Goal: Information Seeking & Learning: Compare options

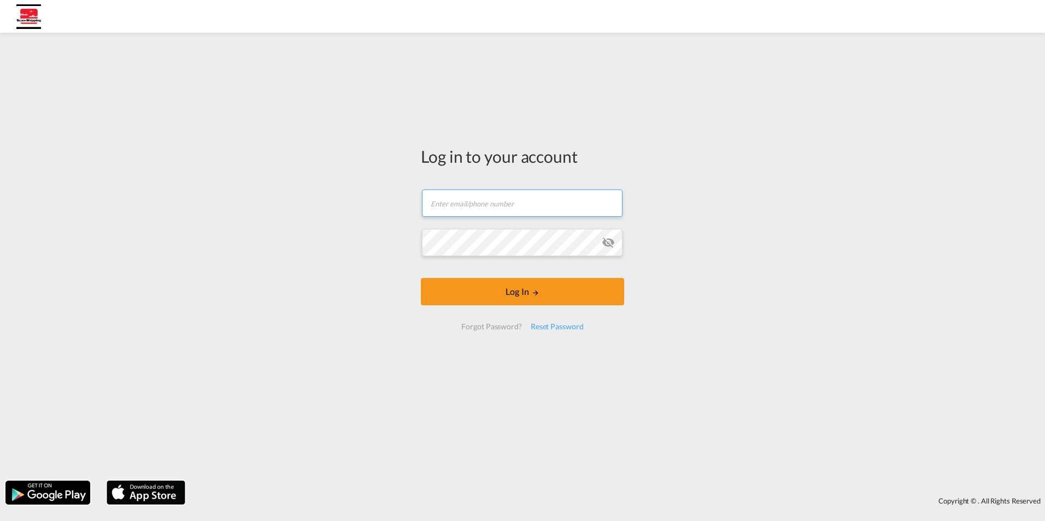
type input "[EMAIL_ADDRESS][DOMAIN_NAME]"
click at [612, 239] on md-icon "icon-eye-off" at bounding box center [608, 242] width 13 height 13
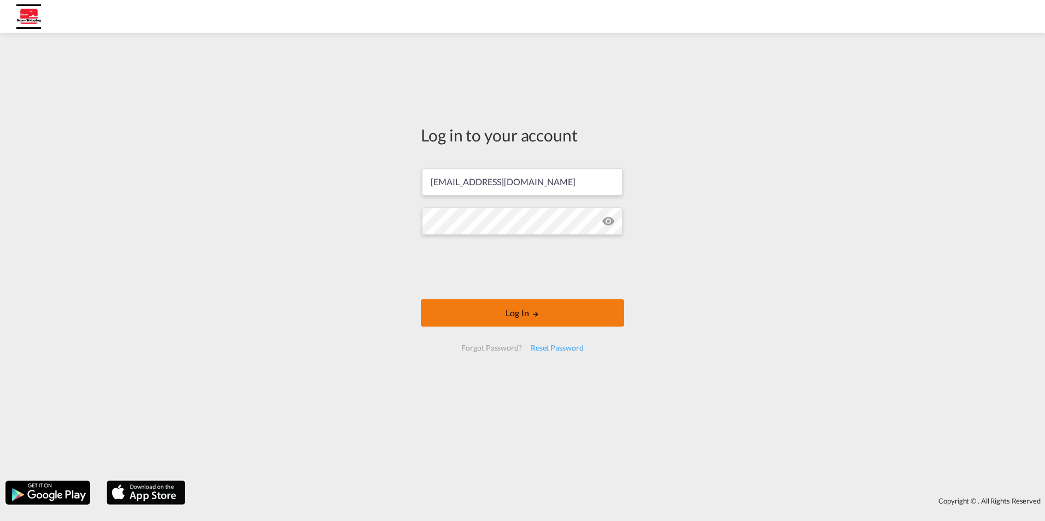
click at [594, 320] on button "Log In" at bounding box center [522, 313] width 203 height 27
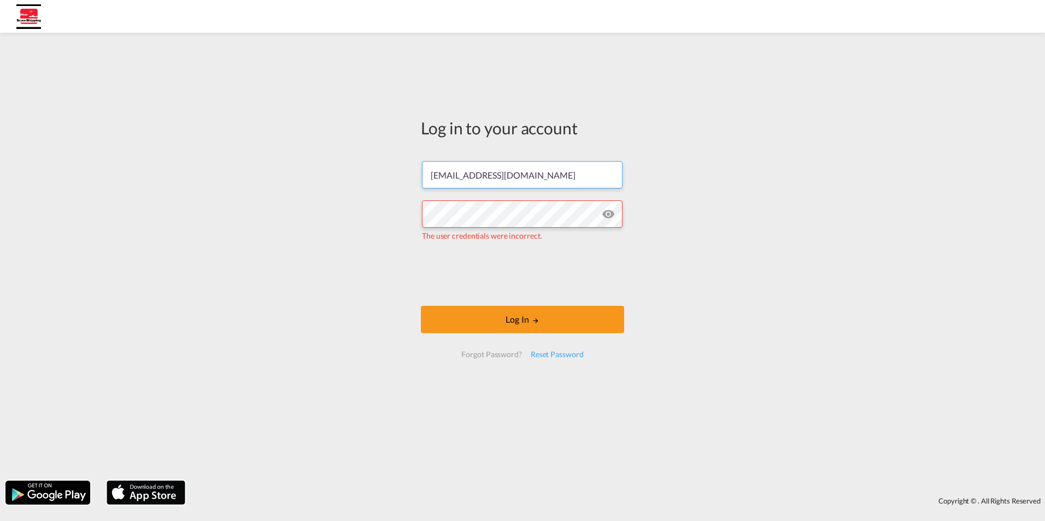
click at [495, 174] on input "[EMAIL_ADDRESS][DOMAIN_NAME]" at bounding box center [522, 174] width 201 height 27
click at [719, 189] on div "Log in to your account [EMAIL_ADDRESS][DOMAIN_NAME] The user credentials were i…" at bounding box center [522, 256] width 1045 height 437
click at [379, 203] on div "Log in to your account [EMAIL_ADDRESS][DOMAIN_NAME] The user credentials were i…" at bounding box center [522, 256] width 1045 height 437
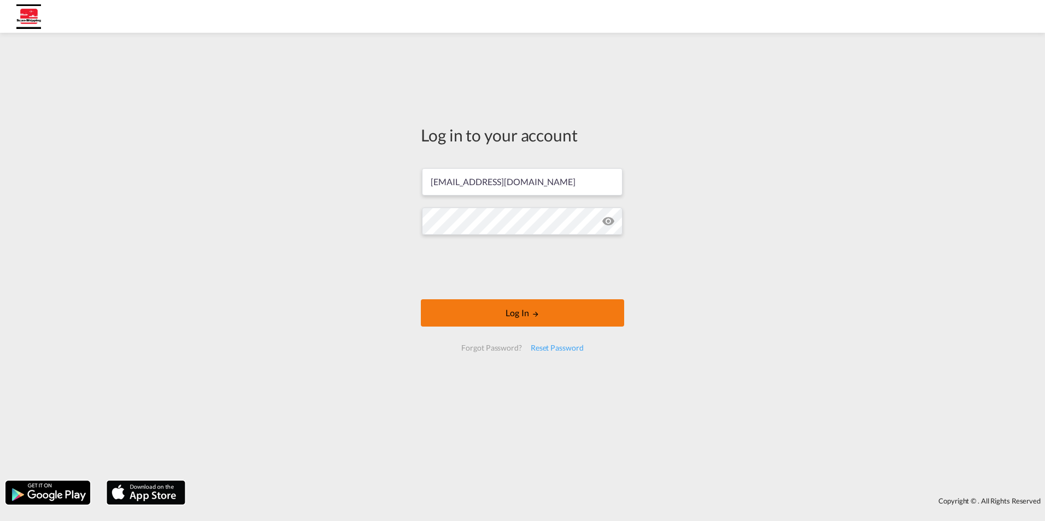
click at [549, 312] on button "Log In" at bounding box center [522, 313] width 203 height 27
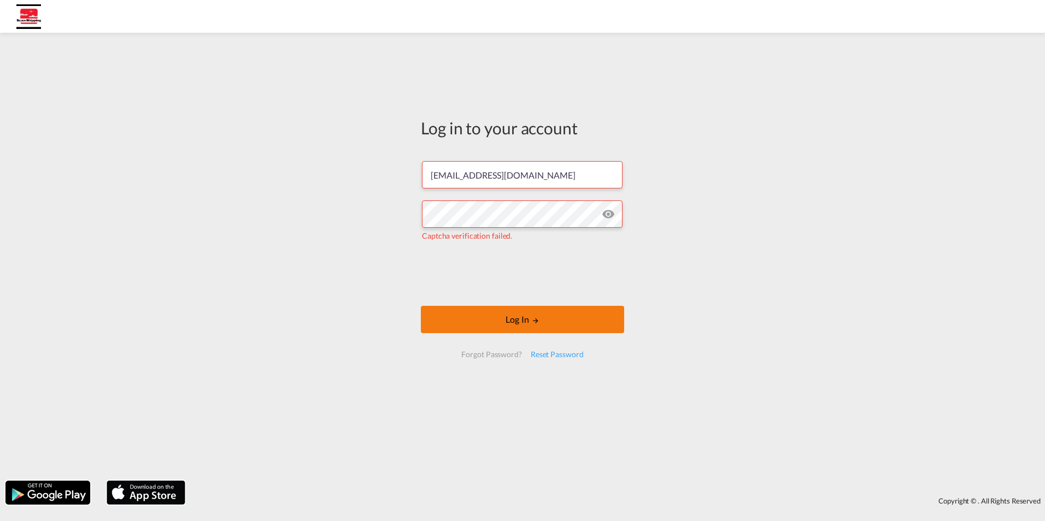
click at [582, 322] on button "Log In" at bounding box center [522, 319] width 203 height 27
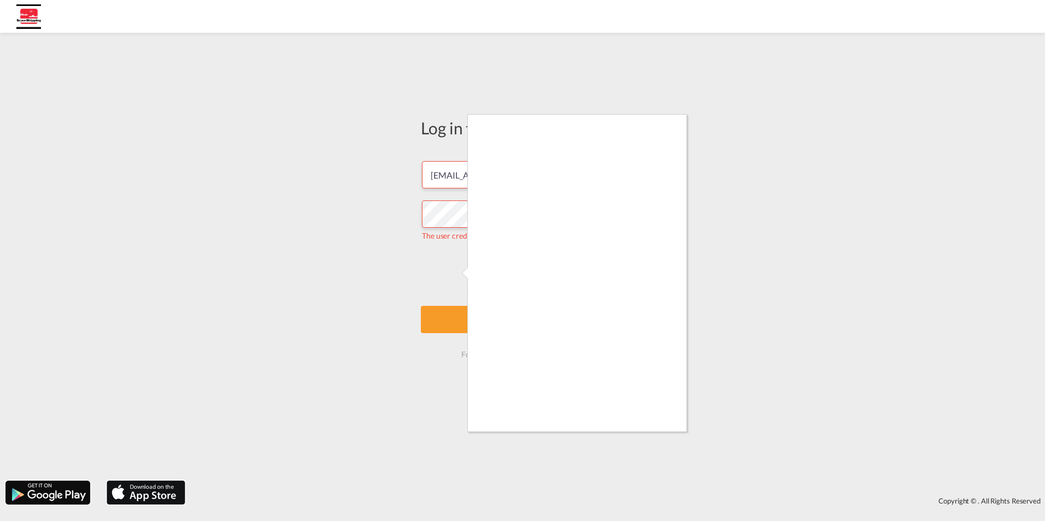
click at [894, 244] on div at bounding box center [522, 260] width 1045 height 521
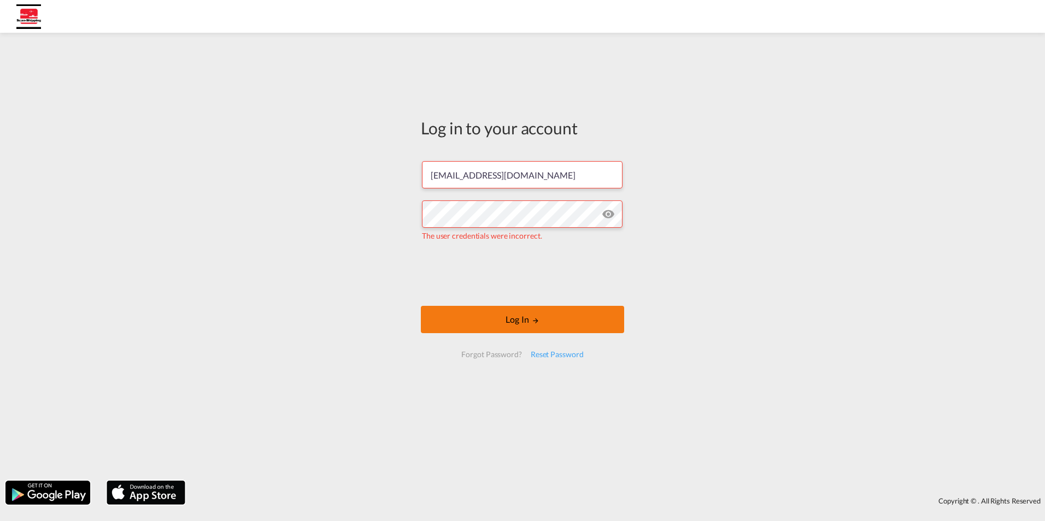
click at [549, 318] on button "Log In" at bounding box center [522, 319] width 203 height 27
click at [272, 222] on div "Log in to your account [EMAIL_ADDRESS][DOMAIN_NAME] The user credentials were i…" at bounding box center [522, 256] width 1045 height 437
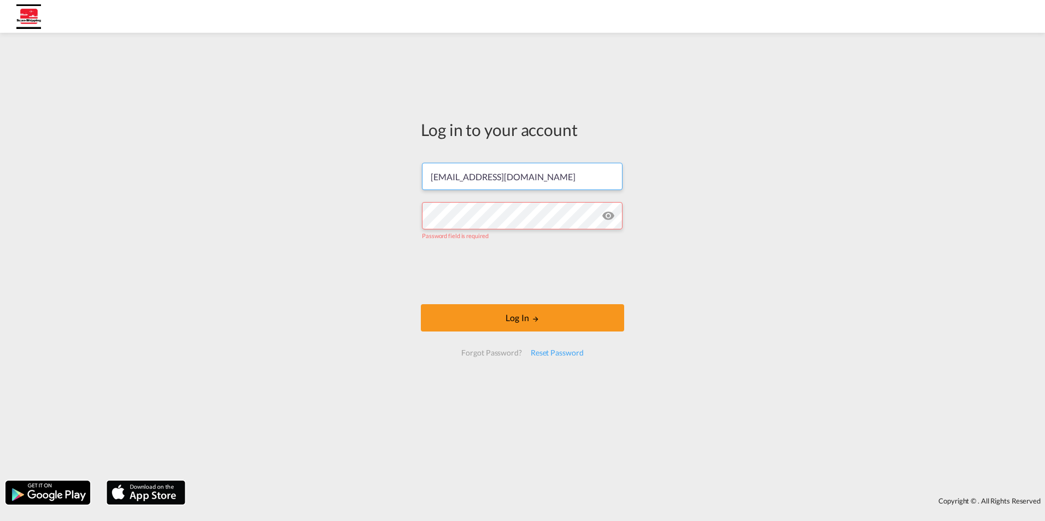
drag, startPoint x: 567, startPoint y: 179, endPoint x: 355, endPoint y: 184, distance: 212.1
click at [364, 182] on div "Log in to your account [EMAIL_ADDRESS][DOMAIN_NAME] Password field is required …" at bounding box center [522, 256] width 1045 height 437
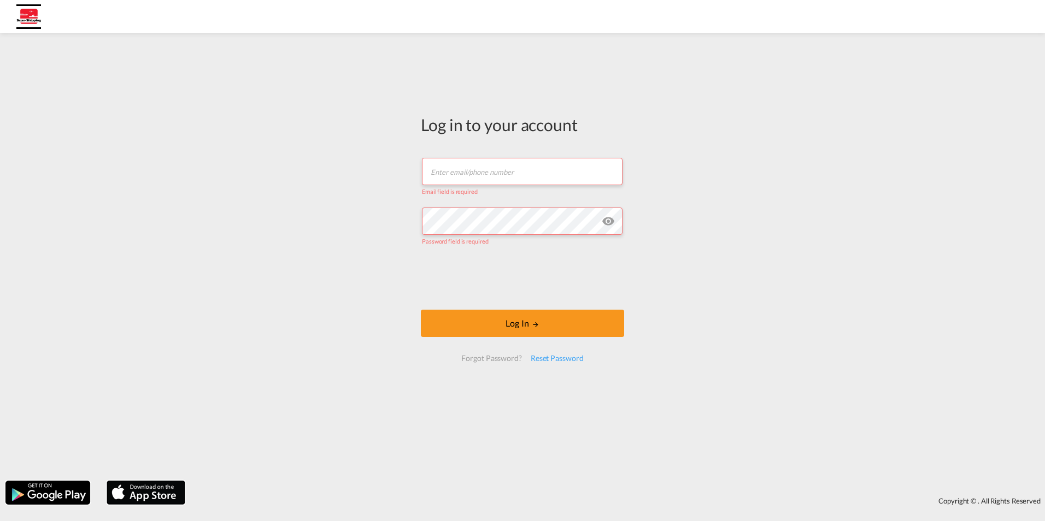
click at [509, 170] on input "text" at bounding box center [522, 171] width 201 height 27
click at [780, 130] on div "Log in to your account Email field is required Password field is required Log I…" at bounding box center [522, 256] width 1045 height 437
click at [490, 176] on input "text" at bounding box center [522, 171] width 201 height 27
type input "[EMAIL_ADDRESS][DOMAIN_NAME]"
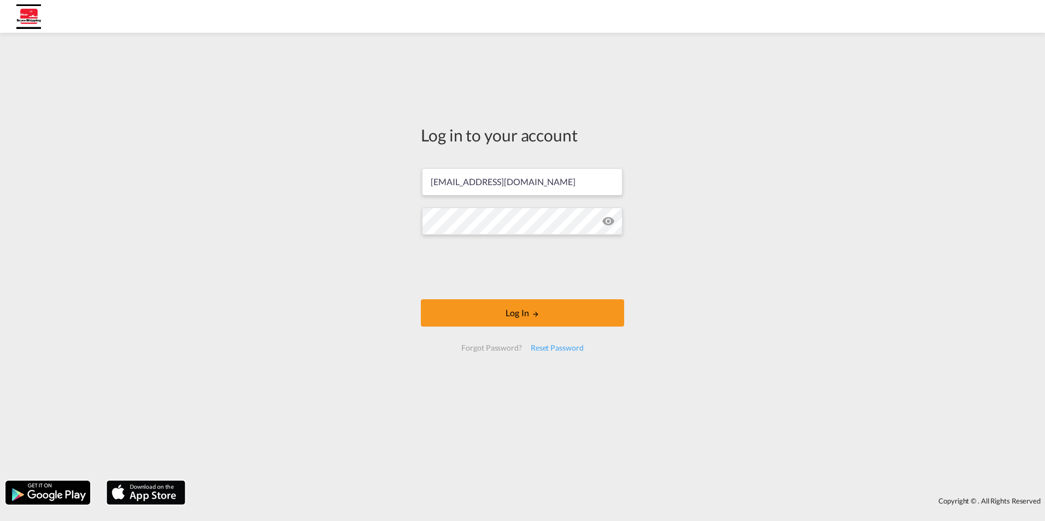
click at [710, 263] on div "Log in to your account [EMAIL_ADDRESS][DOMAIN_NAME] Log In Forgot Password? Res…" at bounding box center [522, 256] width 1045 height 437
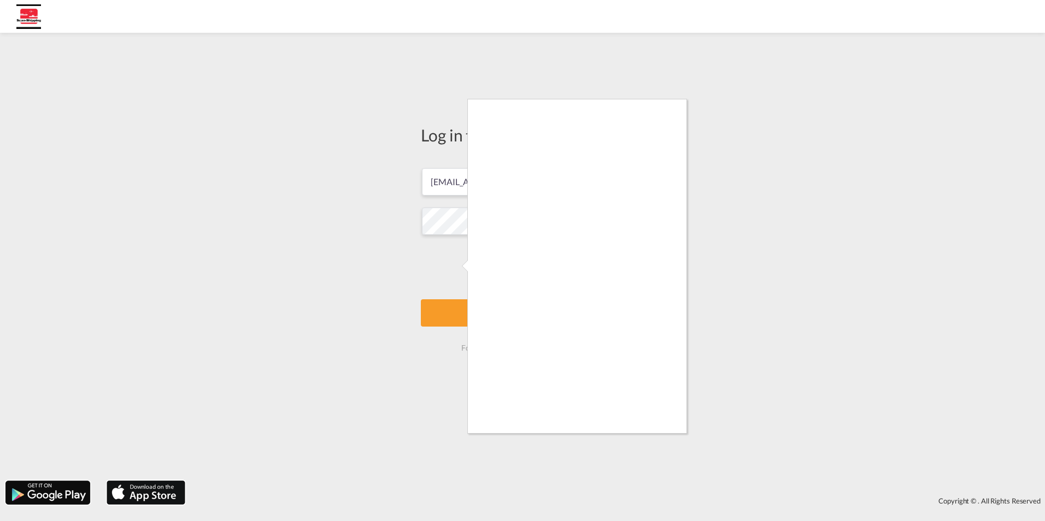
click at [785, 323] on div at bounding box center [522, 260] width 1045 height 521
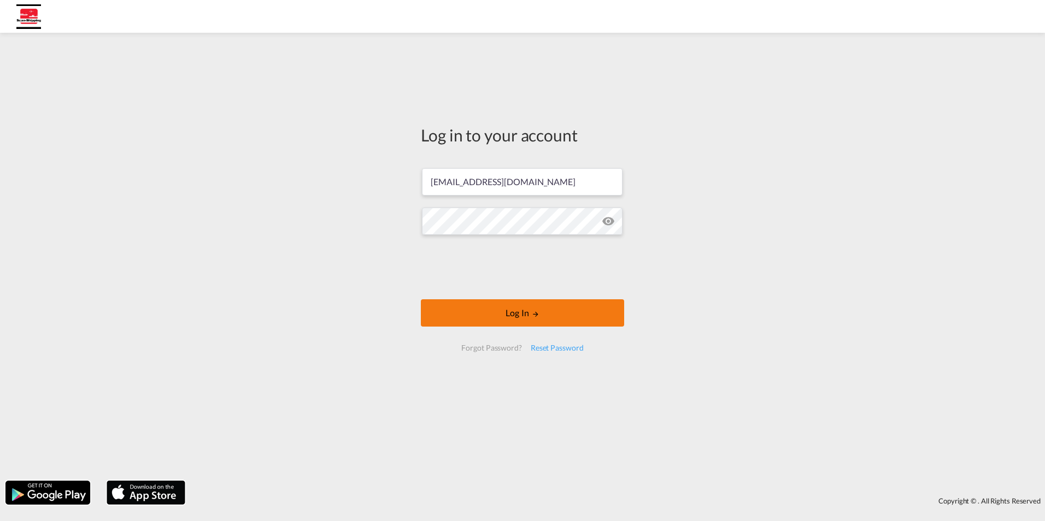
click at [579, 313] on button "Log In" at bounding box center [522, 313] width 203 height 27
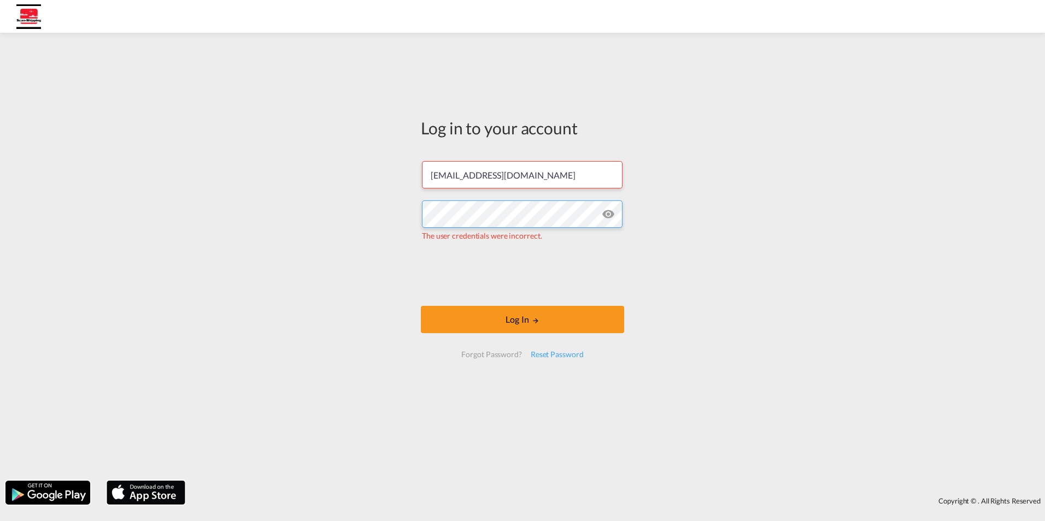
click at [400, 201] on div "Log in to your account [EMAIL_ADDRESS][DOMAIN_NAME] The user credentials were i…" at bounding box center [522, 256] width 1045 height 437
click at [665, 215] on div "Log in to your account [EMAIL_ADDRESS][DOMAIN_NAME] The user credentials were i…" at bounding box center [522, 256] width 1045 height 437
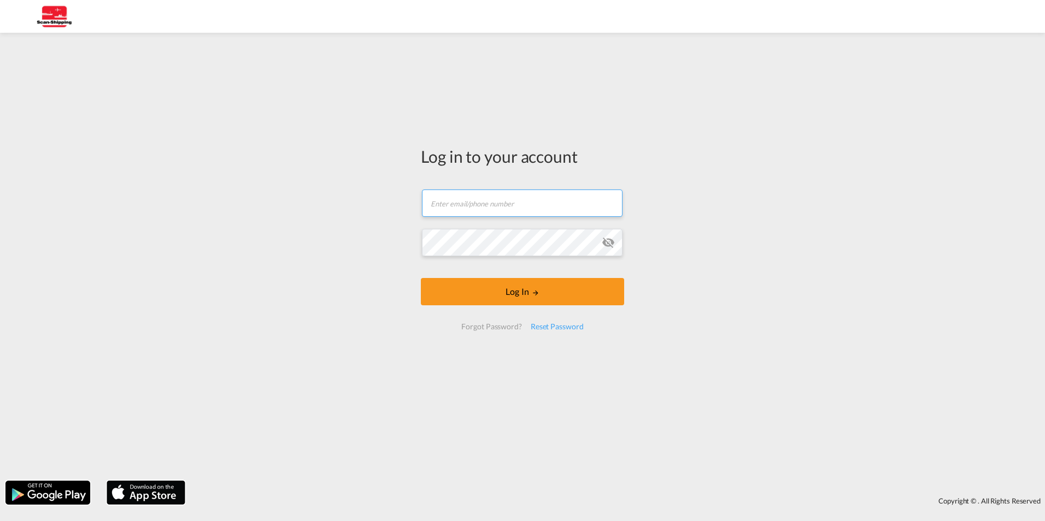
click at [531, 202] on input "text" at bounding box center [522, 203] width 201 height 27
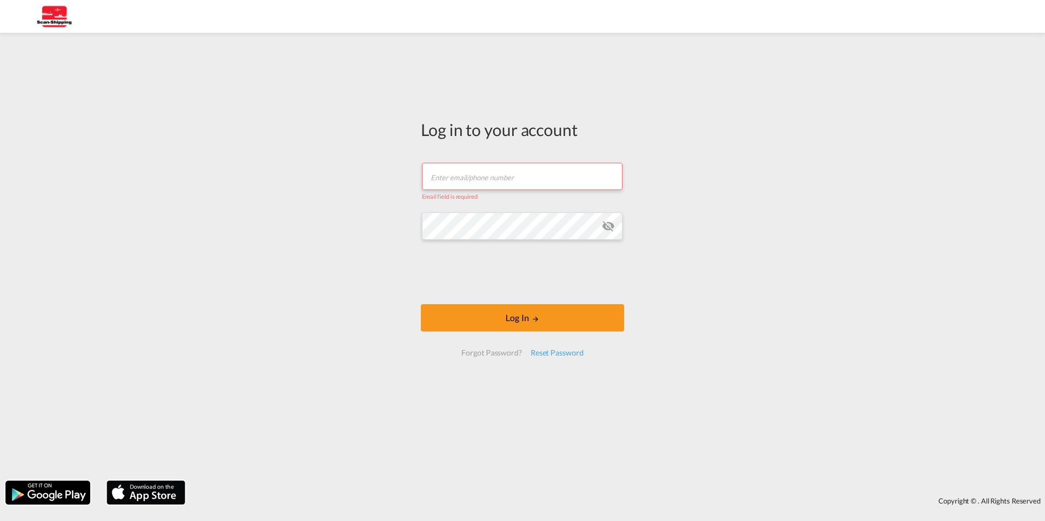
click at [462, 177] on input "text" at bounding box center [522, 176] width 201 height 27
type input "[EMAIL_ADDRESS][DOMAIN_NAME]"
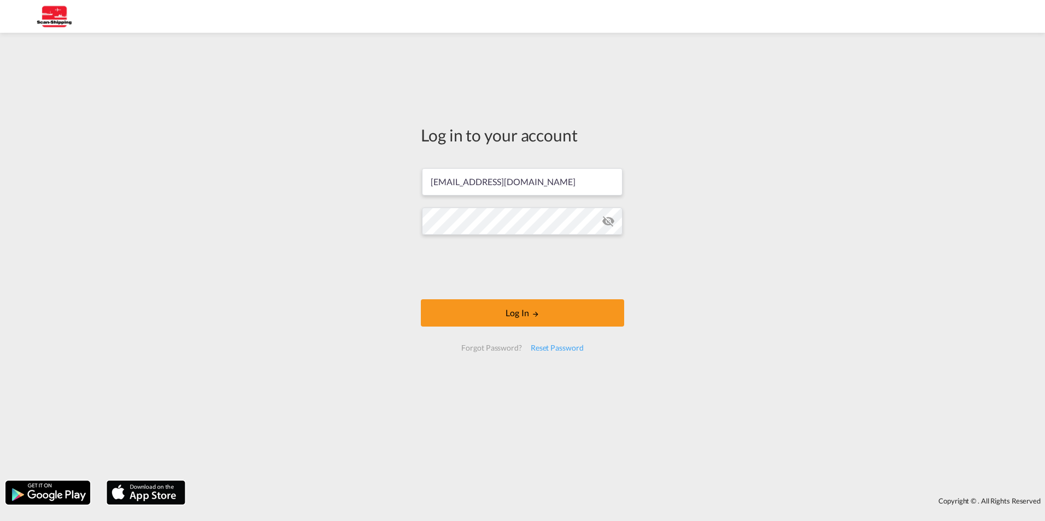
click at [608, 219] on md-icon "icon-eye-off" at bounding box center [608, 221] width 13 height 13
click at [531, 304] on button "Log In" at bounding box center [522, 313] width 203 height 27
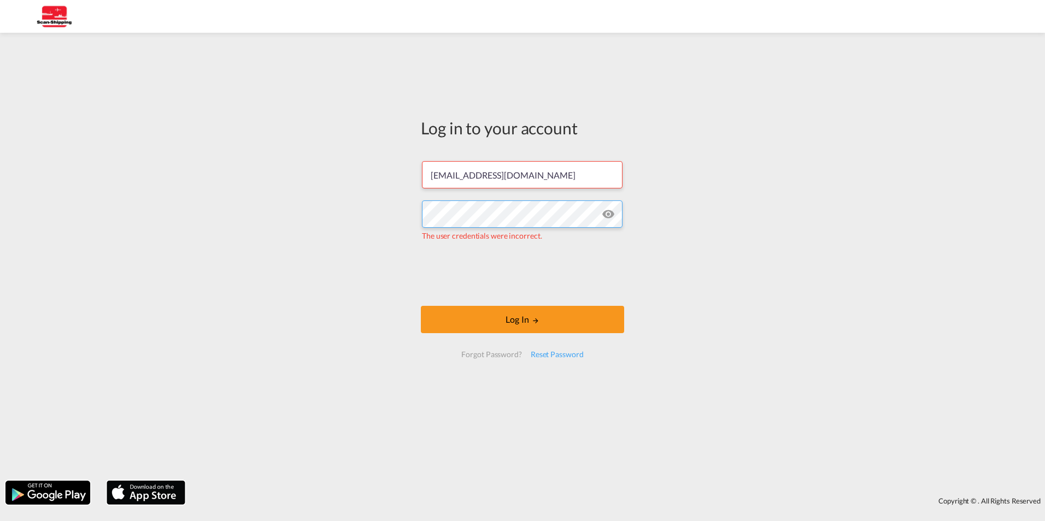
click at [379, 213] on div "Log in to your account [EMAIL_ADDRESS][DOMAIN_NAME] The user credentials were i…" at bounding box center [522, 256] width 1045 height 437
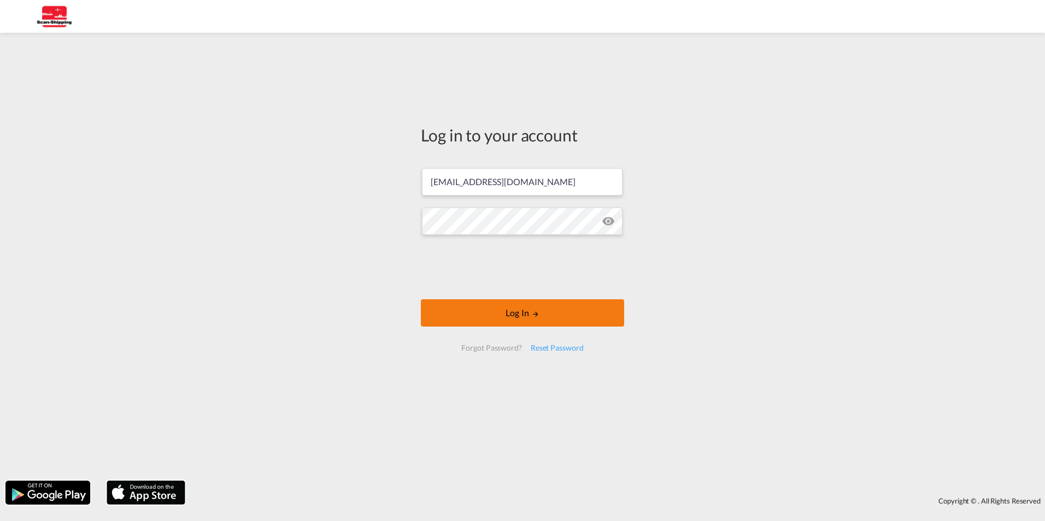
click at [541, 320] on button "Log In" at bounding box center [522, 313] width 203 height 27
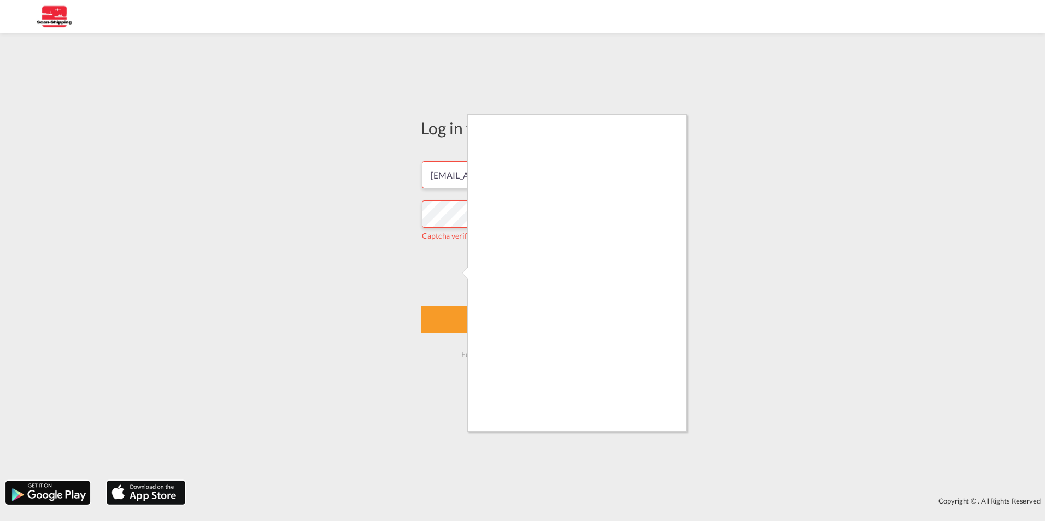
click at [456, 273] on div at bounding box center [522, 260] width 1045 height 521
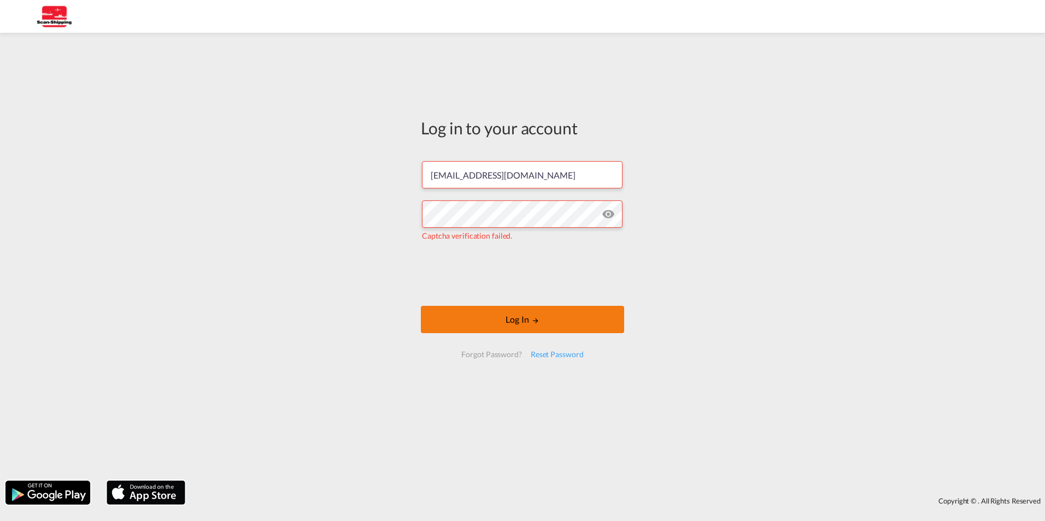
click at [549, 320] on button "Log In" at bounding box center [522, 319] width 203 height 27
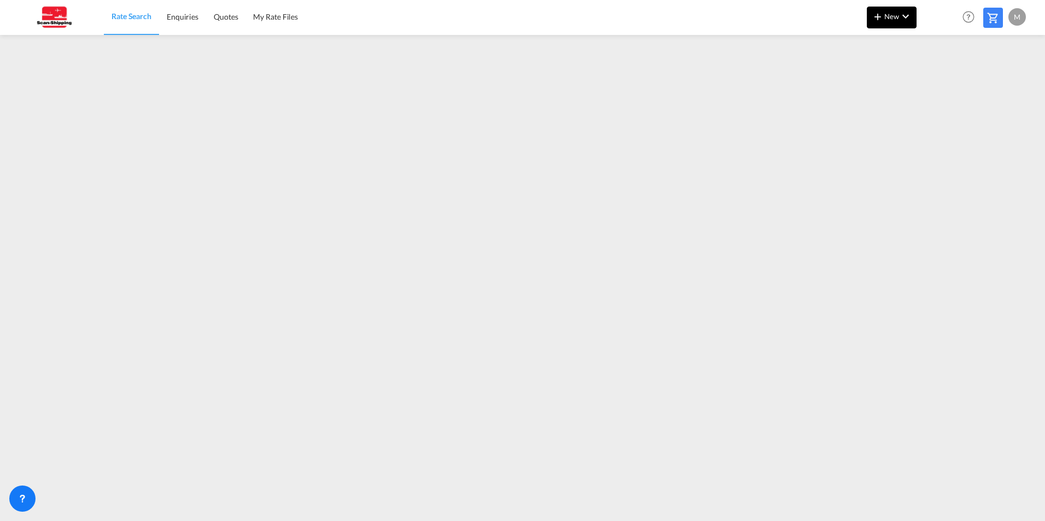
click at [907, 15] on md-icon "icon-chevron-down" at bounding box center [905, 16] width 13 height 13
click at [867, 46] on span "Rates" at bounding box center [863, 47] width 13 height 22
click at [107, 57] on md-backdrop at bounding box center [522, 260] width 1045 height 521
